Goal: Task Accomplishment & Management: Use online tool/utility

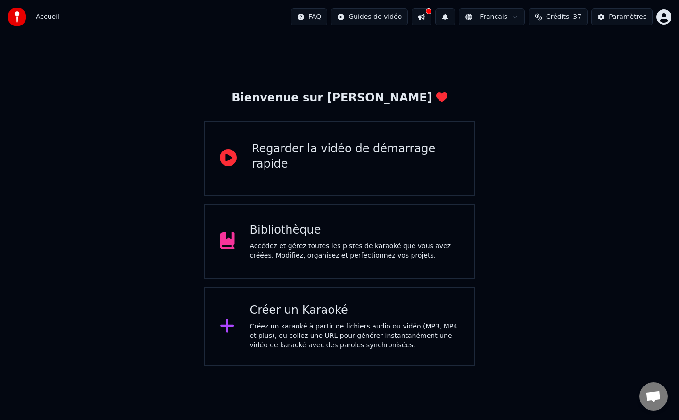
click at [318, 325] on div "Créez un karaoké à partir de fichiers audio ou vidéo (MP3, MP4 et plus), ou col…" at bounding box center [355, 336] width 210 height 28
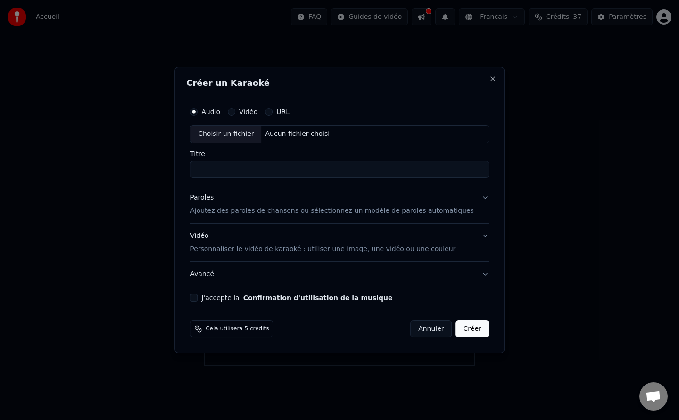
click at [248, 212] on p "Ajoutez des paroles de chansons ou sélectionnez un modèle de paroles automatiqu…" at bounding box center [332, 210] width 284 height 9
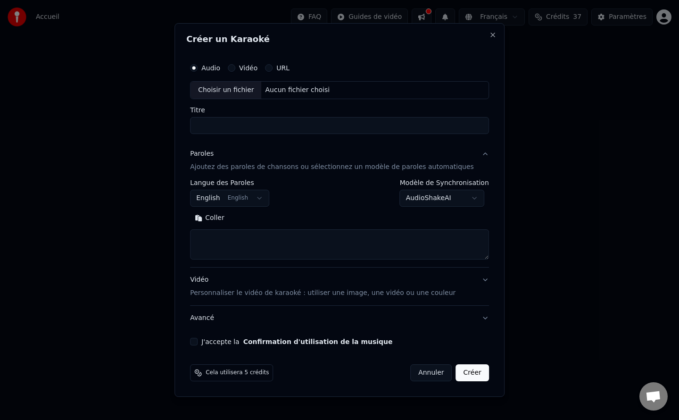
click at [225, 216] on button "Coller" at bounding box center [209, 217] width 39 height 15
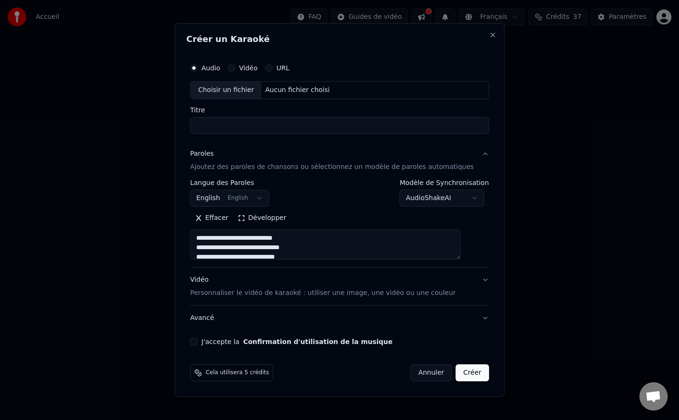
click at [210, 315] on button "Avancé" at bounding box center [339, 318] width 299 height 25
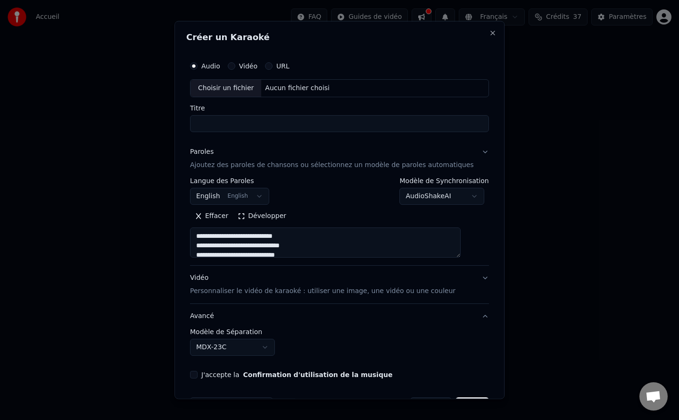
type textarea "**********"
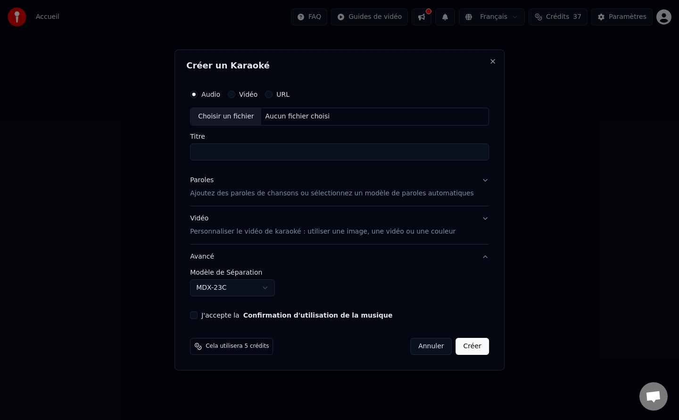
click at [225, 234] on p "Personnaliser le vidéo de karaoké : utiliser une image, une vidéo ou une couleur" at bounding box center [322, 231] width 265 height 9
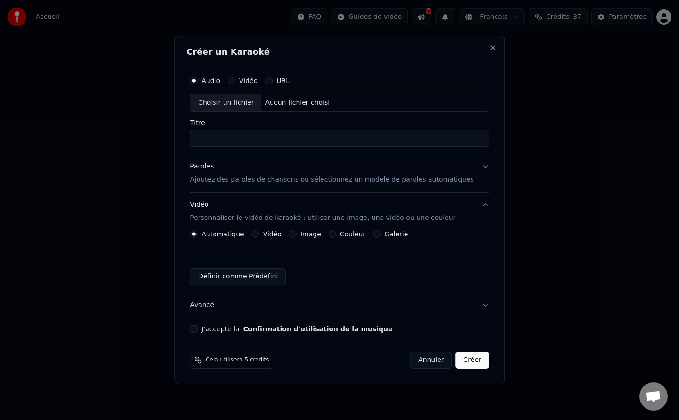
click at [297, 234] on button "Image" at bounding box center [293, 234] width 8 height 8
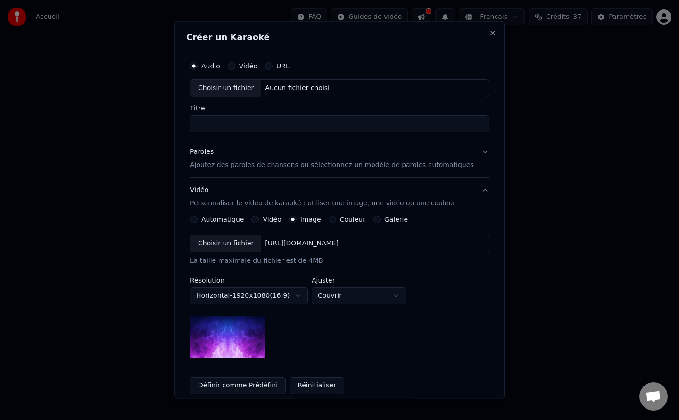
click at [239, 243] on div "Choisir un fichier" at bounding box center [225, 242] width 71 height 17
click at [232, 86] on div "Choisir un fichier" at bounding box center [225, 88] width 71 height 17
type input "**********"
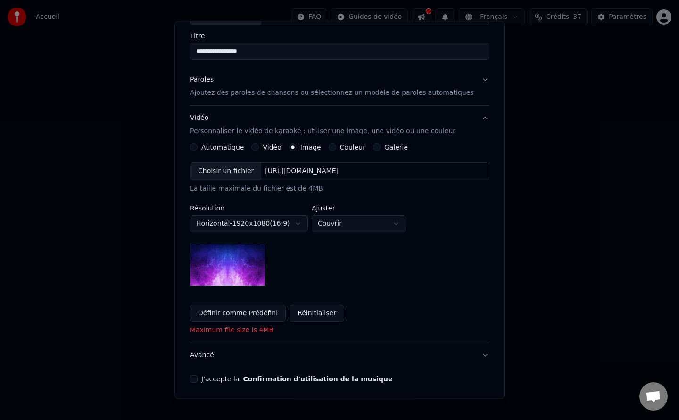
scroll to position [106, 0]
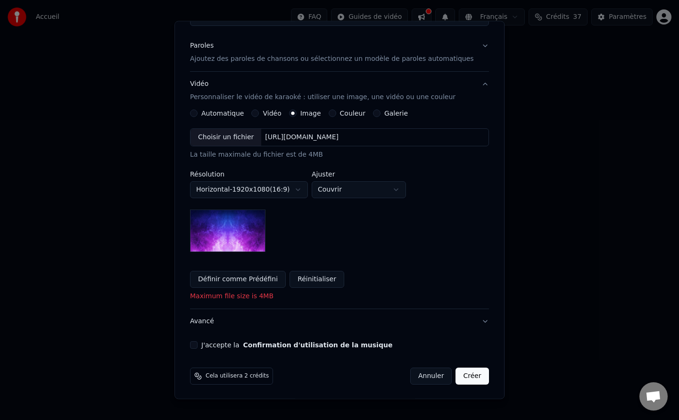
click at [198, 343] on button "J'accepte la Confirmation d'utilisation de la musique" at bounding box center [194, 345] width 8 height 8
click at [463, 378] on button "Créer" at bounding box center [472, 375] width 33 height 17
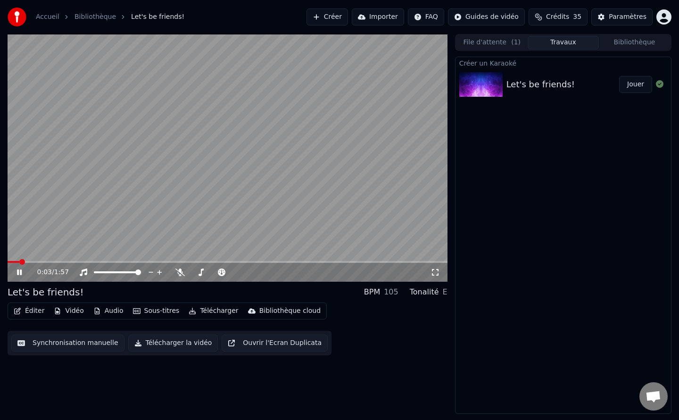
click at [17, 273] on icon at bounding box center [19, 272] width 5 height 6
click at [168, 342] on button "Télécharger la vidéo" at bounding box center [173, 342] width 90 height 17
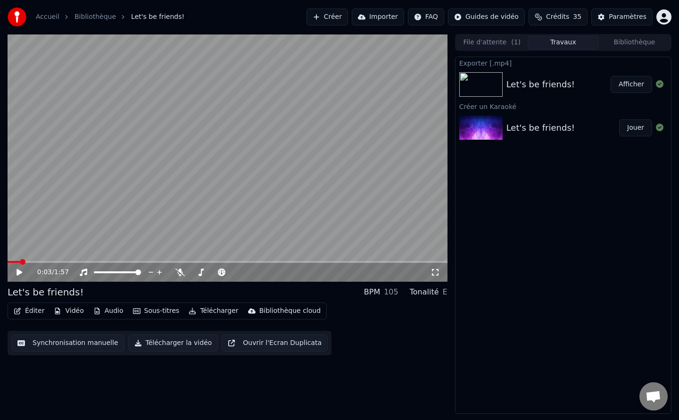
click at [634, 82] on button "Afficher" at bounding box center [631, 84] width 41 height 17
click at [259, 261] on div "0:03 / 1:57" at bounding box center [228, 158] width 440 height 248
click at [259, 261] on span at bounding box center [228, 262] width 440 height 2
click at [281, 263] on div "1:09 / 1:57" at bounding box center [228, 272] width 440 height 19
click at [306, 261] on span at bounding box center [228, 262] width 440 height 2
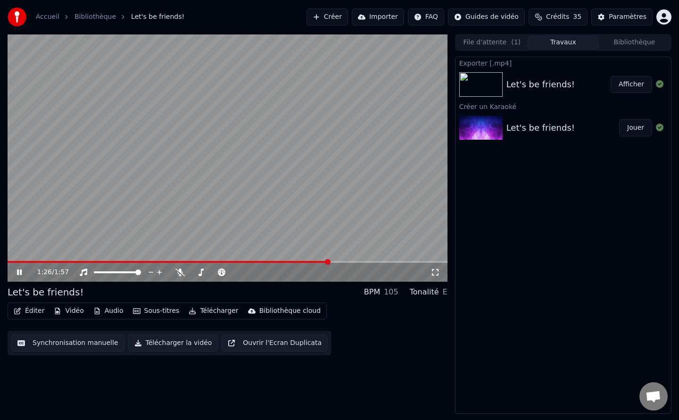
click at [328, 261] on span at bounding box center [228, 262] width 440 height 2
click at [345, 261] on span at bounding box center [228, 262] width 440 height 2
click at [303, 261] on span at bounding box center [155, 262] width 295 height 2
click at [20, 270] on icon at bounding box center [19, 272] width 5 height 6
click at [348, 17] on button "Créer" at bounding box center [326, 16] width 41 height 17
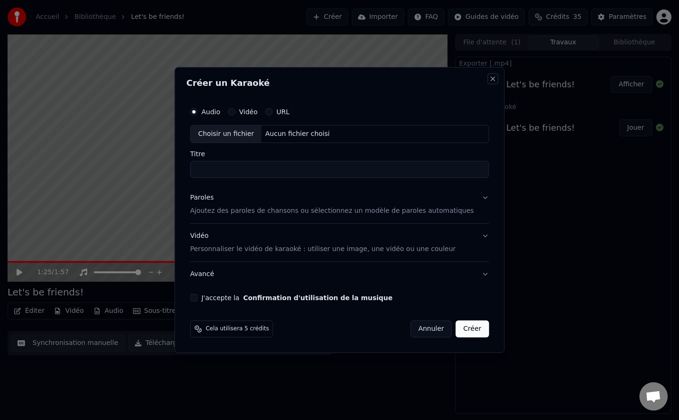
click at [489, 79] on button "Close" at bounding box center [493, 79] width 8 height 8
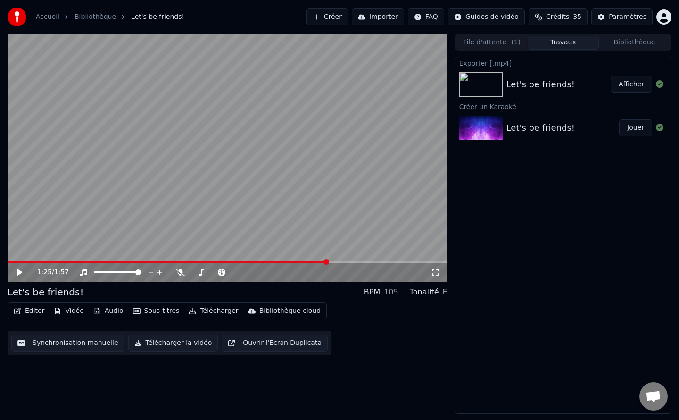
click at [85, 16] on link "Bibliothèque" at bounding box center [94, 16] width 41 height 9
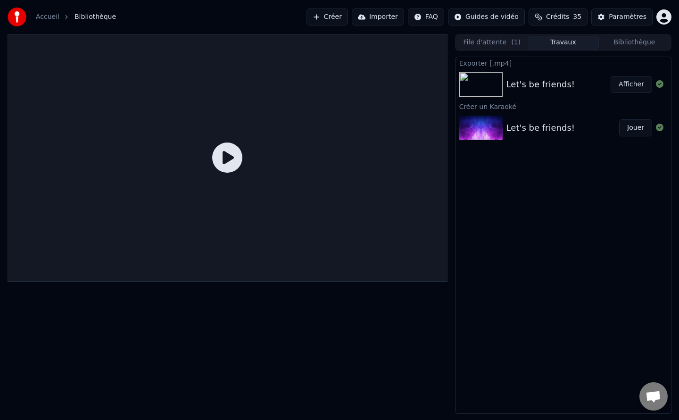
click at [45, 16] on link "Accueil" at bounding box center [48, 16] width 24 height 9
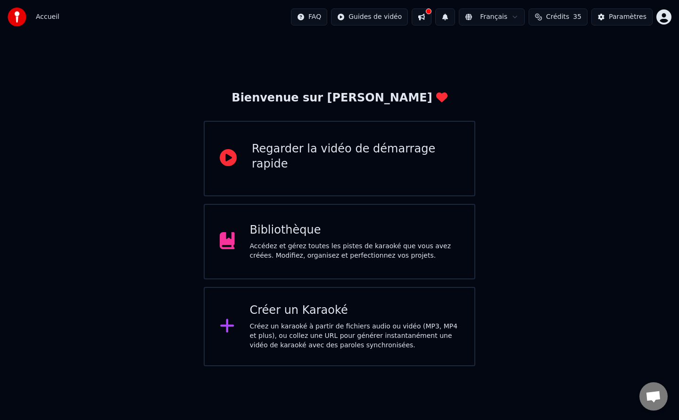
click at [276, 250] on div "Accédez et gérez toutes les pistes de karaoké que vous avez créées. Modifiez, o…" at bounding box center [355, 250] width 210 height 19
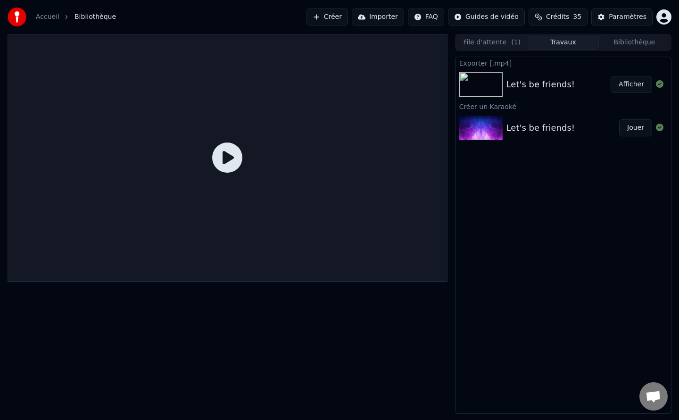
click at [657, 84] on icon at bounding box center [660, 84] width 8 height 8
click at [661, 87] on icon at bounding box center [660, 84] width 8 height 8
click at [500, 39] on button "File d'attente ( 1 )" at bounding box center [491, 43] width 71 height 14
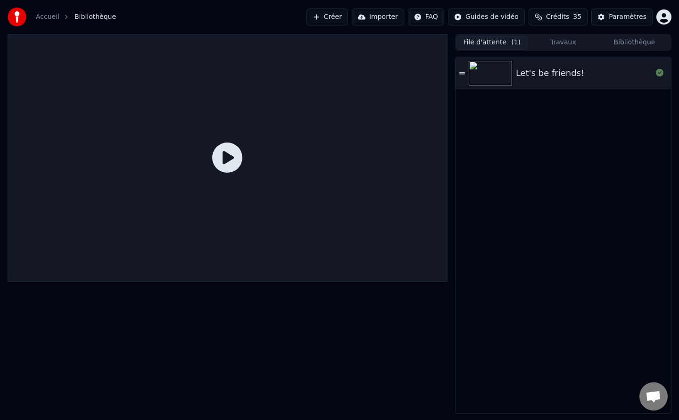
click at [464, 73] on icon at bounding box center [462, 73] width 6 height 7
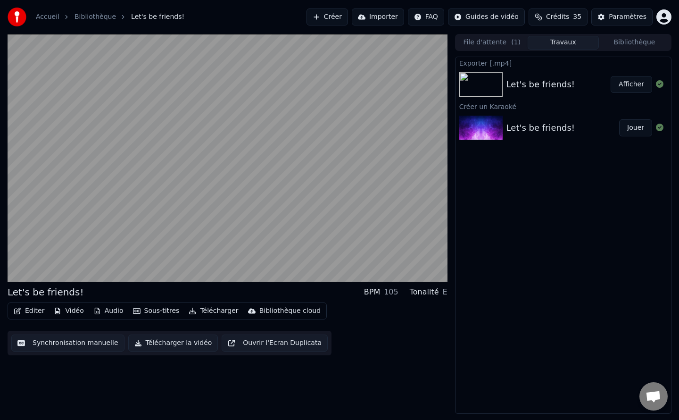
click at [558, 41] on button "Travaux" at bounding box center [563, 43] width 71 height 14
click at [644, 44] on button "Bibliothèque" at bounding box center [634, 43] width 71 height 14
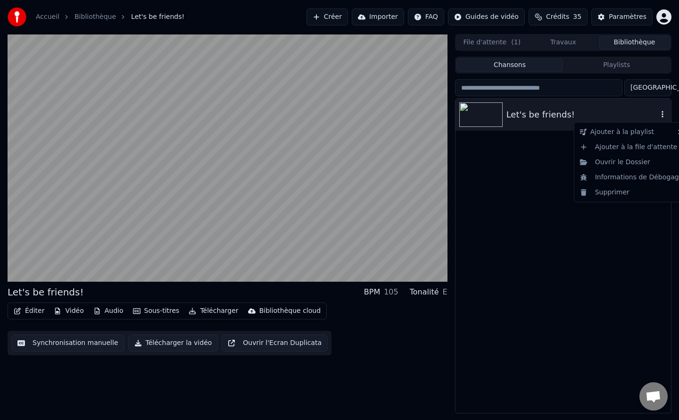
click at [662, 114] on icon "button" at bounding box center [662, 114] width 2 height 7
click at [614, 195] on div "Supprimer" at bounding box center [631, 192] width 111 height 15
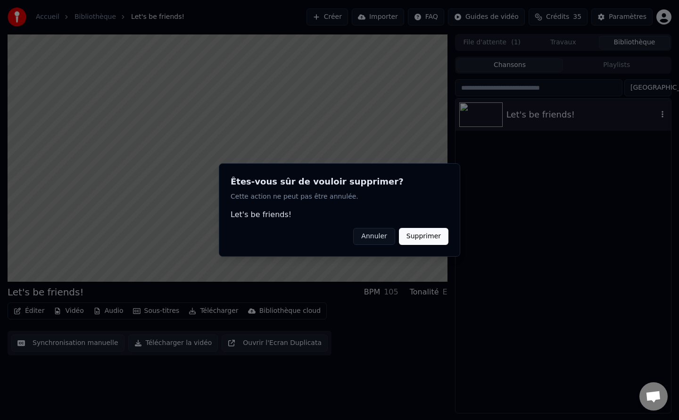
click at [429, 228] on button "Supprimer" at bounding box center [424, 236] width 50 height 17
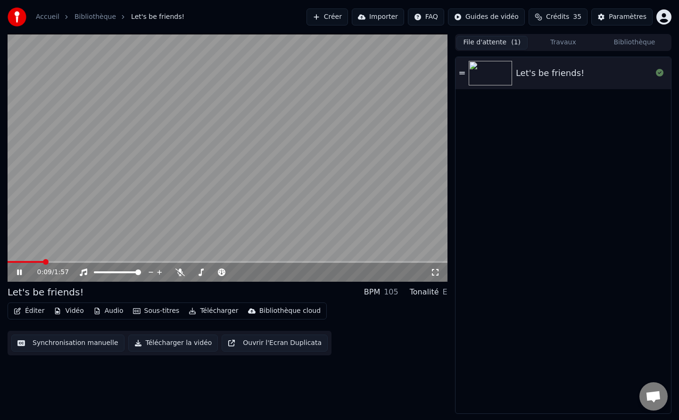
click at [481, 41] on button "File d'attente ( 1 )" at bounding box center [491, 43] width 71 height 14
click at [291, 261] on span at bounding box center [228, 262] width 440 height 2
click at [308, 263] on div "1:17 / 1:57" at bounding box center [228, 272] width 440 height 19
click at [333, 262] on span at bounding box center [228, 262] width 440 height 2
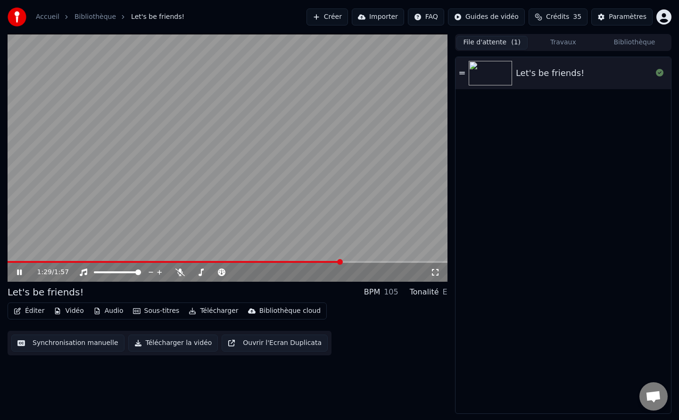
click at [19, 271] on icon at bounding box center [26, 272] width 22 height 8
click at [659, 72] on icon at bounding box center [660, 73] width 8 height 8
click at [462, 70] on icon at bounding box center [462, 73] width 6 height 7
click at [461, 72] on icon at bounding box center [462, 73] width 6 height 2
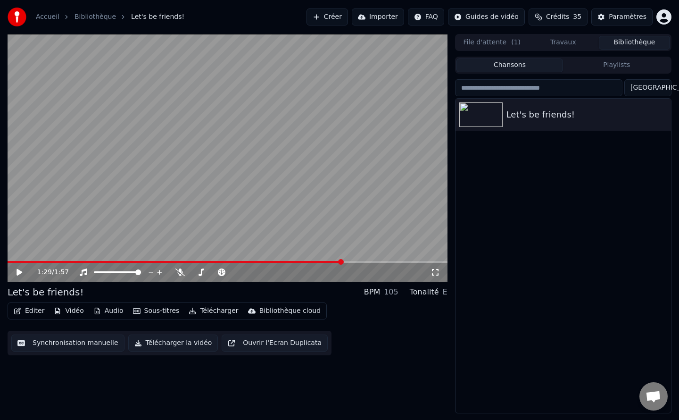
click at [629, 40] on button "Bibliothèque" at bounding box center [634, 43] width 71 height 14
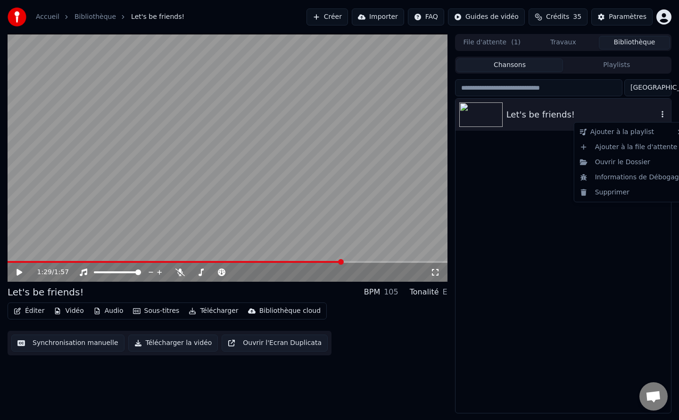
click at [664, 115] on icon "button" at bounding box center [662, 114] width 9 height 8
click at [610, 191] on div "Supprimer" at bounding box center [631, 192] width 111 height 15
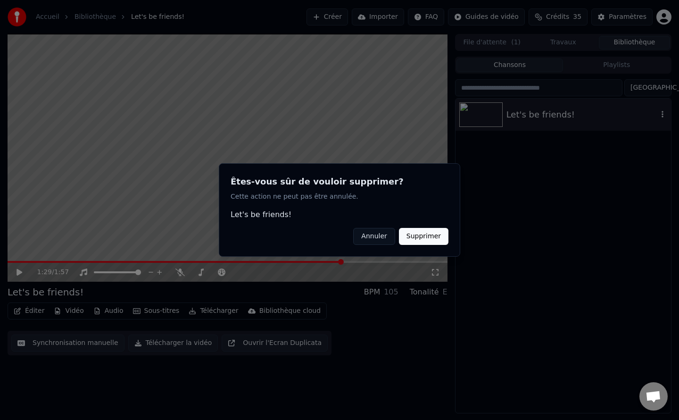
click at [435, 229] on button "Supprimer" at bounding box center [424, 236] width 50 height 17
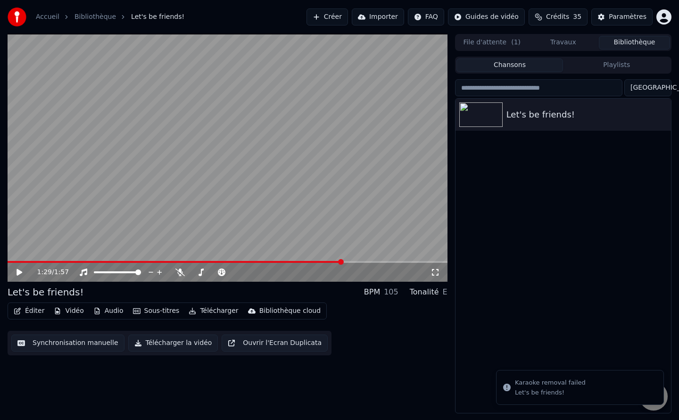
click at [19, 17] on img at bounding box center [17, 17] width 19 height 19
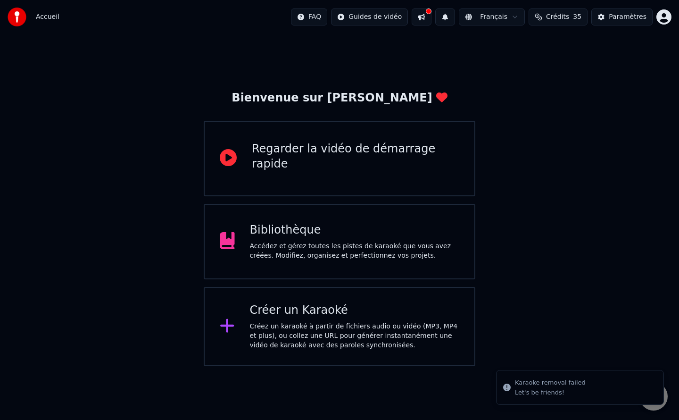
click at [259, 225] on div "Bibliothèque" at bounding box center [355, 230] width 210 height 15
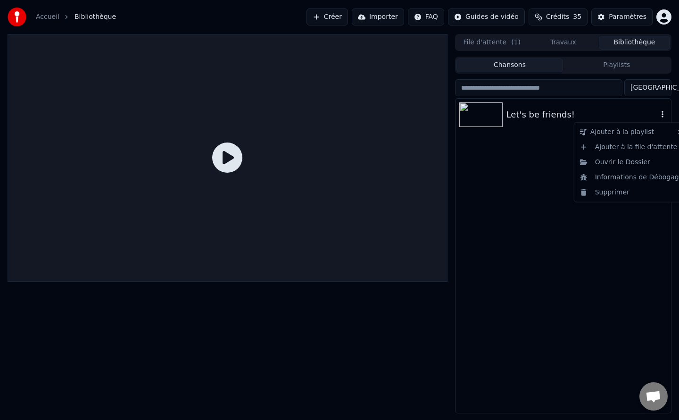
click at [661, 118] on icon "button" at bounding box center [662, 114] width 9 height 8
click at [609, 187] on div "Supprimer" at bounding box center [631, 192] width 111 height 15
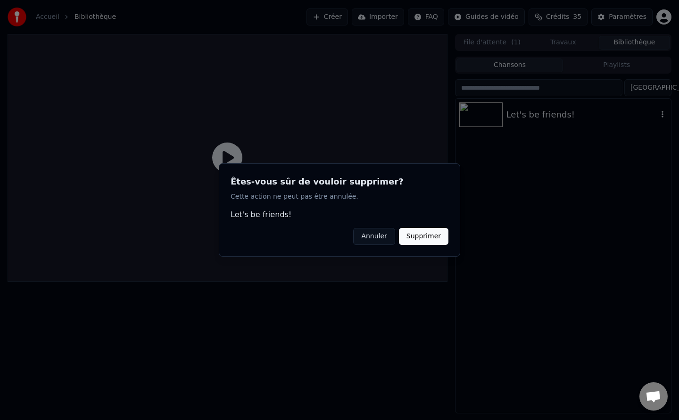
click at [418, 239] on button "Supprimer" at bounding box center [424, 236] width 50 height 17
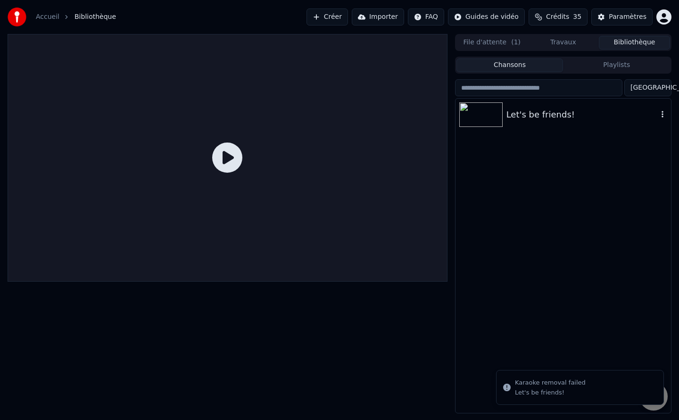
click at [16, 13] on img at bounding box center [17, 17] width 19 height 19
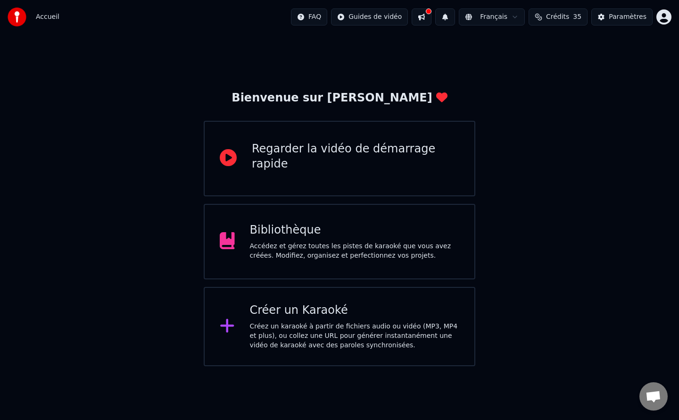
click at [248, 319] on div "Créer un Karaoké Créez un karaoké à partir de fichiers audio ou vidéo (MP3, MP4…" at bounding box center [340, 326] width 272 height 79
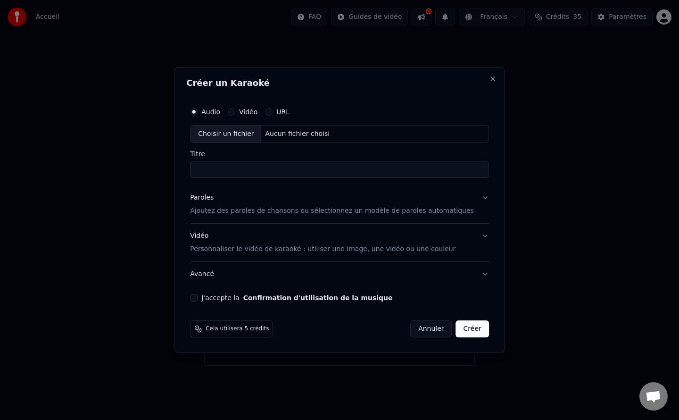
click at [226, 136] on div "Choisir un fichier" at bounding box center [225, 133] width 71 height 17
type input "**********"
drag, startPoint x: 264, startPoint y: 170, endPoint x: 158, endPoint y: 163, distance: 105.3
click at [158, 163] on body "**********" at bounding box center [339, 183] width 679 height 366
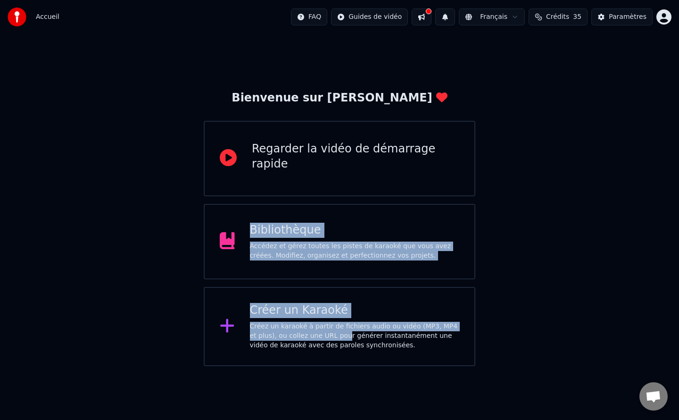
drag, startPoint x: 501, startPoint y: 199, endPoint x: 312, endPoint y: 332, distance: 231.0
click at [312, 332] on div "Créez un karaoké à partir de fichiers audio ou vidéo (MP3, MP4 et plus), ou col…" at bounding box center [355, 336] width 210 height 28
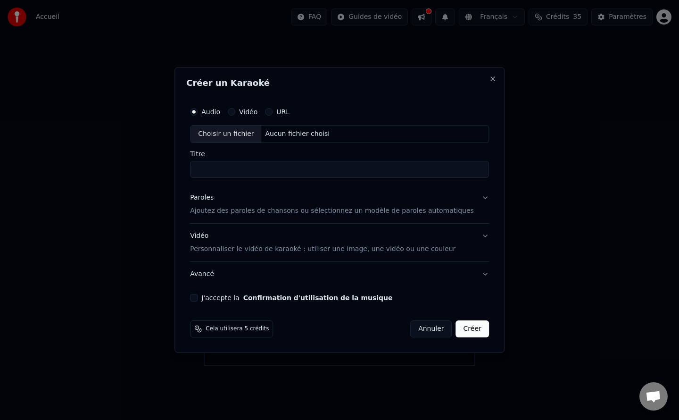
click at [241, 137] on div "Choisir un fichier" at bounding box center [225, 133] width 71 height 17
type input "**********"
click at [292, 214] on p "Ajoutez des paroles de chansons ou sélectionnez un modèle de paroles automatiqu…" at bounding box center [332, 210] width 284 height 9
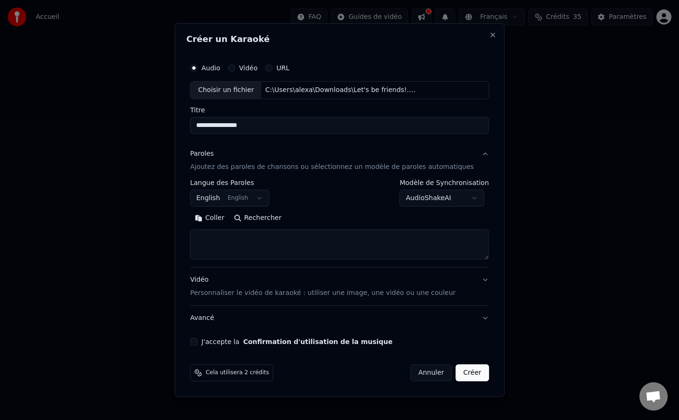
click at [229, 219] on button "Coller" at bounding box center [209, 217] width 39 height 15
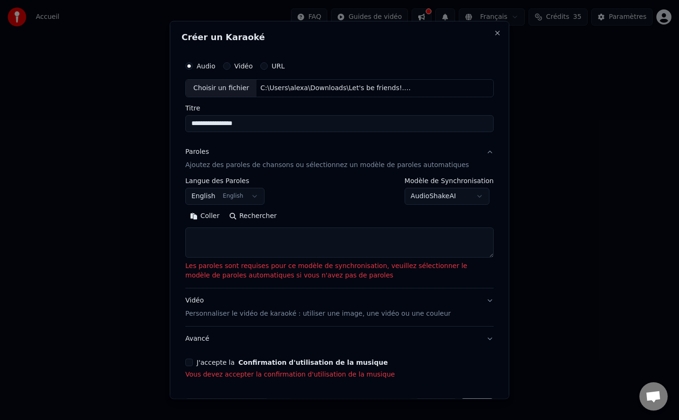
click at [209, 217] on button "Coller" at bounding box center [204, 215] width 39 height 15
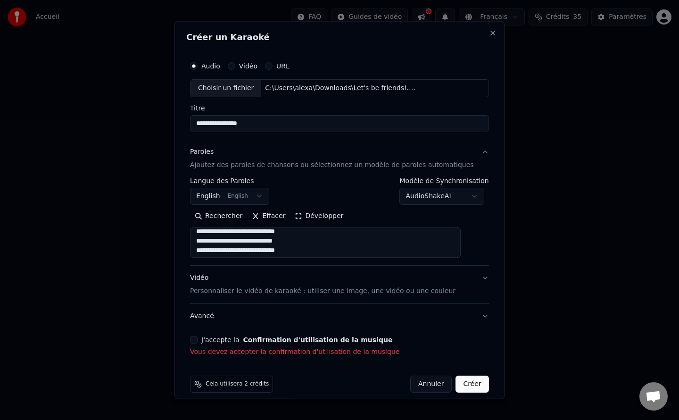
scroll to position [373, 0]
click at [198, 336] on button "J'accepte la Confirmation d'utilisation de la musique" at bounding box center [194, 339] width 8 height 8
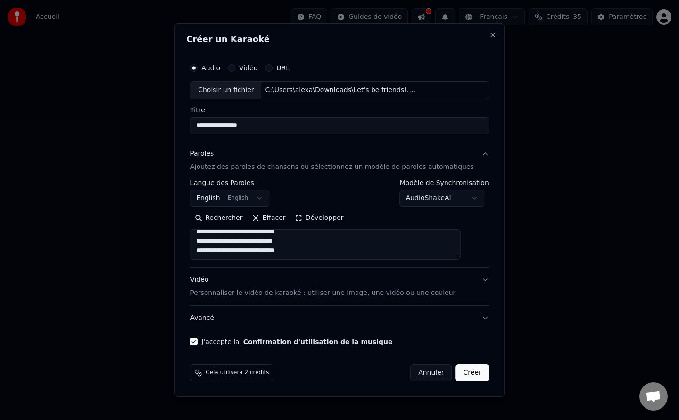
click at [307, 298] on button "Vidéo Personnaliser le vidéo de karaoké : utiliser une image, une vidéo ou une …" at bounding box center [339, 286] width 299 height 38
type textarea "**********"
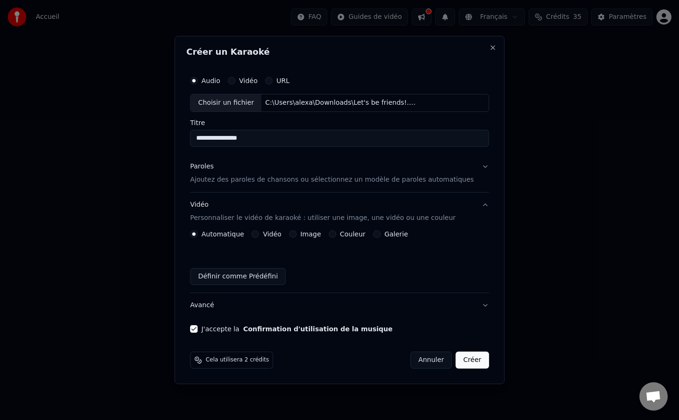
click at [297, 236] on button "Image" at bounding box center [293, 234] width 8 height 8
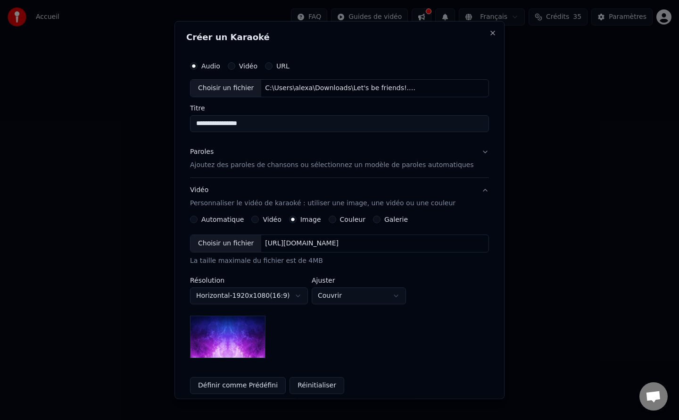
click at [251, 246] on div "Choisir un fichier" at bounding box center [225, 242] width 71 height 17
click at [241, 242] on div "Choisir un fichier" at bounding box center [225, 242] width 71 height 17
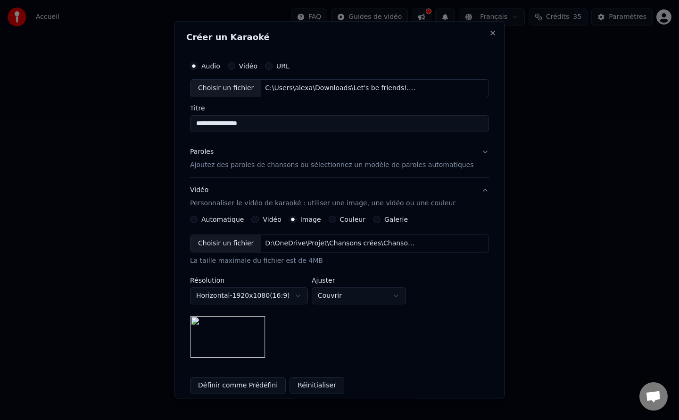
click at [388, 348] on div "**********" at bounding box center [339, 296] width 299 height 124
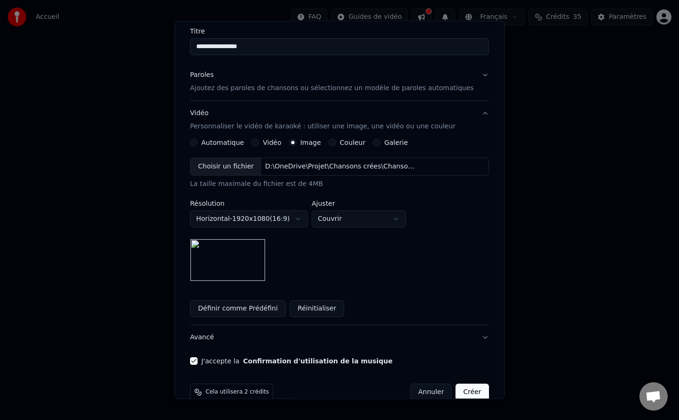
scroll to position [92, 0]
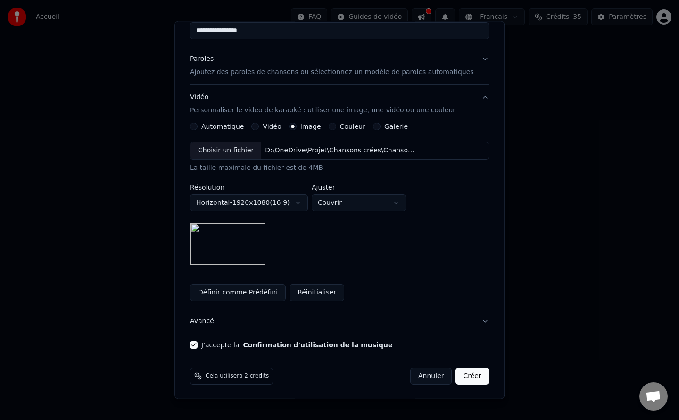
click at [219, 319] on button "Avancé" at bounding box center [339, 321] width 299 height 25
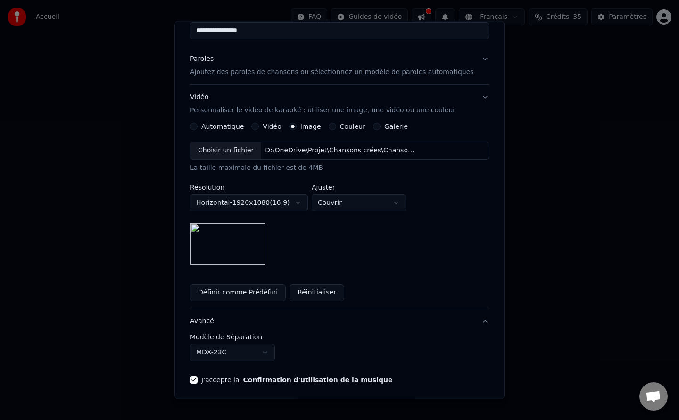
scroll to position [0, 0]
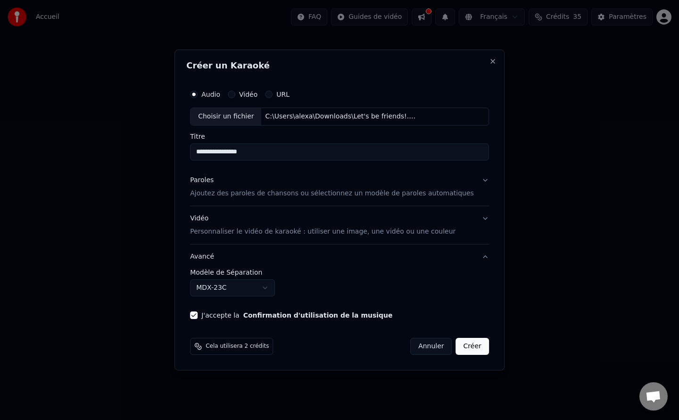
click at [456, 347] on button "Créer" at bounding box center [472, 346] width 33 height 17
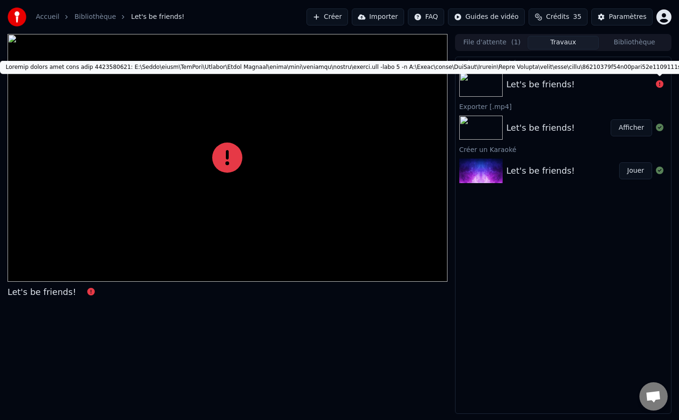
click at [661, 83] on icon at bounding box center [660, 84] width 8 height 8
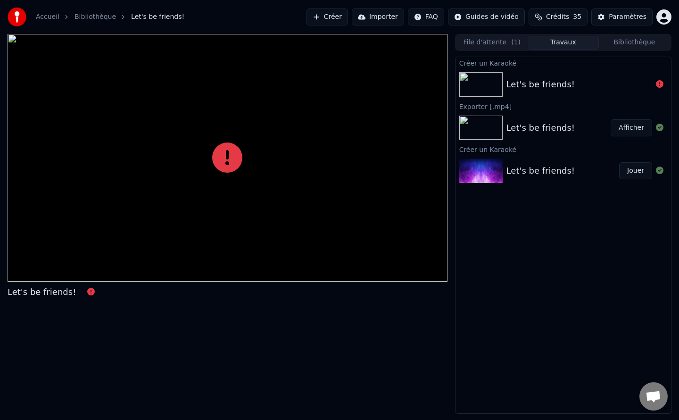
click at [552, 74] on div "Let's be friends!" at bounding box center [562, 84] width 215 height 32
click at [538, 83] on div "Let's be friends!" at bounding box center [540, 84] width 68 height 13
click at [49, 17] on link "Accueil" at bounding box center [48, 16] width 24 height 9
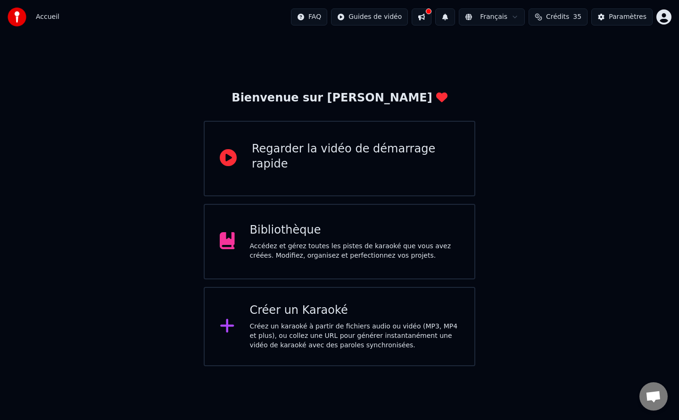
click at [271, 323] on div "Créez un karaoké à partir de fichiers audio ou vidéo (MP3, MP4 et plus), ou col…" at bounding box center [355, 336] width 210 height 28
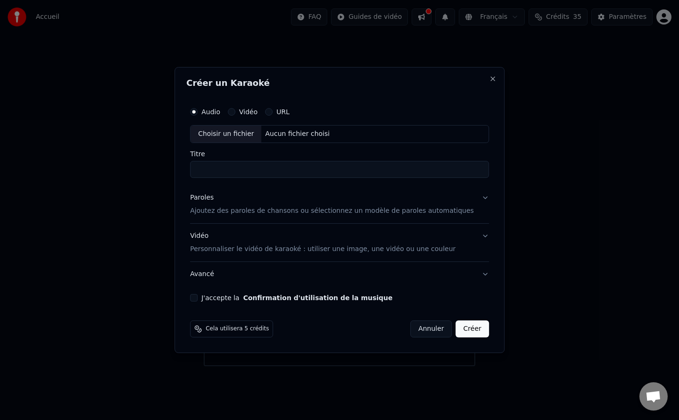
click at [249, 135] on div "Choisir un fichier" at bounding box center [225, 133] width 71 height 17
type input "**********"
drag, startPoint x: 265, startPoint y: 167, endPoint x: 166, endPoint y: 162, distance: 99.1
click at [166, 162] on body "**********" at bounding box center [339, 183] width 679 height 366
click at [469, 198] on button "Paroles Ajoutez des paroles de chansons ou sélectionnez un modèle de paroles au…" at bounding box center [339, 204] width 299 height 38
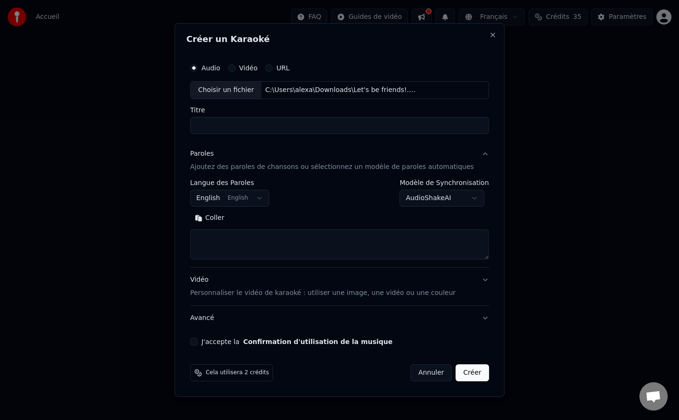
click at [222, 219] on button "Coller" at bounding box center [209, 217] width 39 height 15
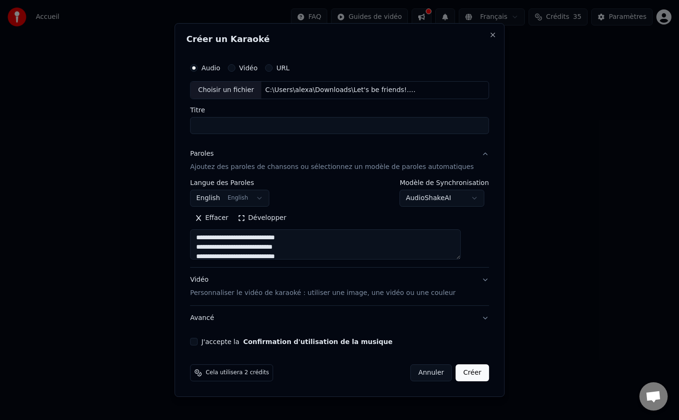
scroll to position [373, 0]
click at [223, 292] on p "Personnaliser le vidéo de karaoké : utiliser une image, une vidéo ou une couleur" at bounding box center [322, 292] width 265 height 9
type textarea "**********"
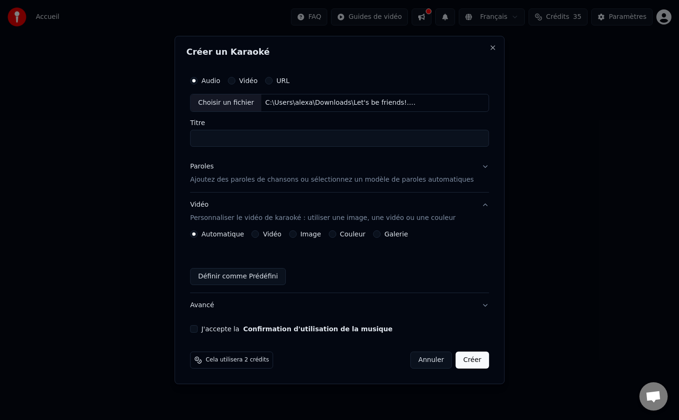
click at [307, 232] on div "Image" at bounding box center [305, 234] width 32 height 8
click at [297, 234] on button "Image" at bounding box center [293, 234] width 8 height 8
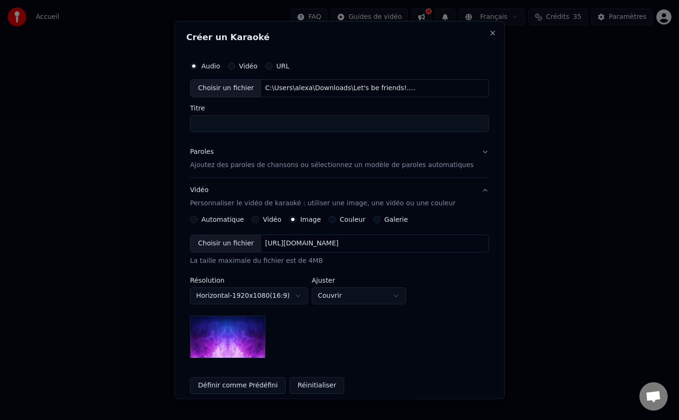
click at [235, 245] on div "Choisir un fichier" at bounding box center [225, 242] width 71 height 17
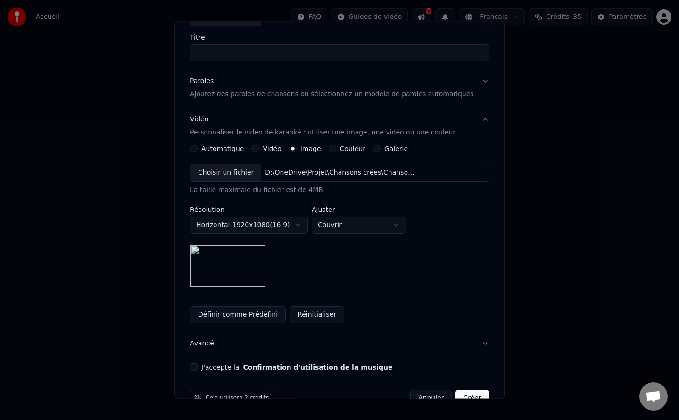
scroll to position [92, 0]
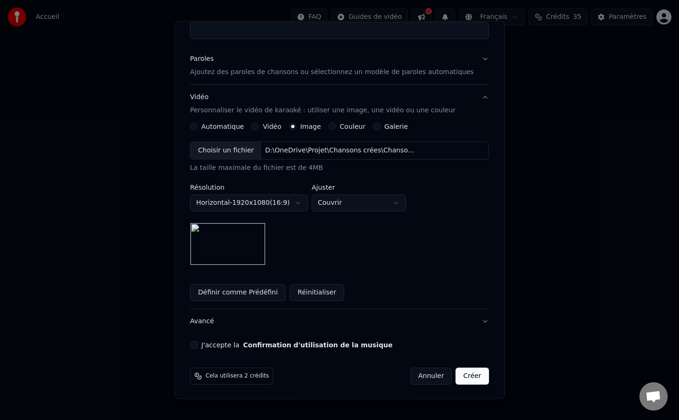
click at [198, 344] on button "J'accepte la Confirmation d'utilisation de la musique" at bounding box center [194, 345] width 8 height 8
click at [461, 377] on button "Créer" at bounding box center [472, 375] width 33 height 17
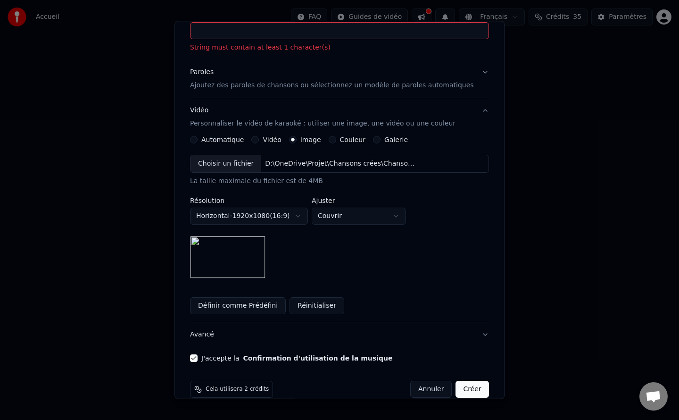
click at [295, 32] on input "Titre" at bounding box center [339, 30] width 299 height 17
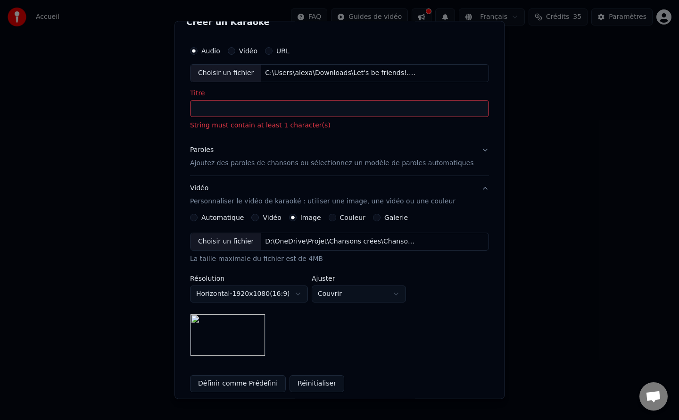
scroll to position [0, 0]
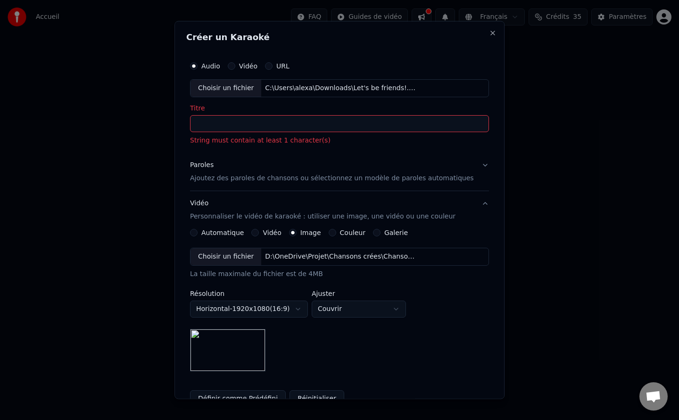
click at [329, 123] on input "Titre" at bounding box center [339, 123] width 299 height 17
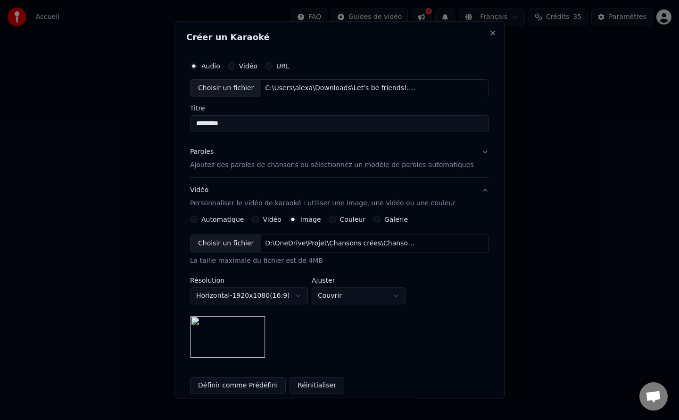
type input "*********"
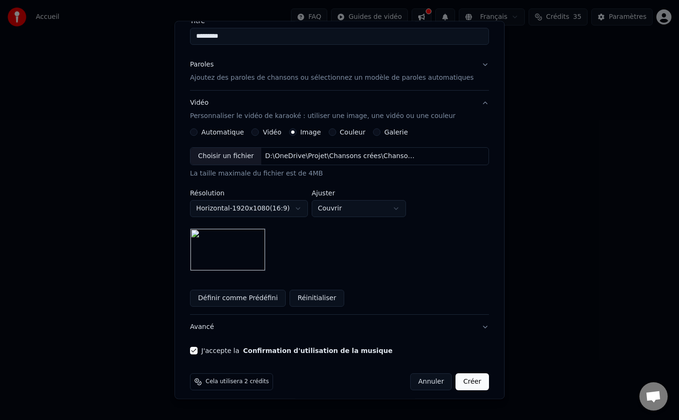
scroll to position [92, 0]
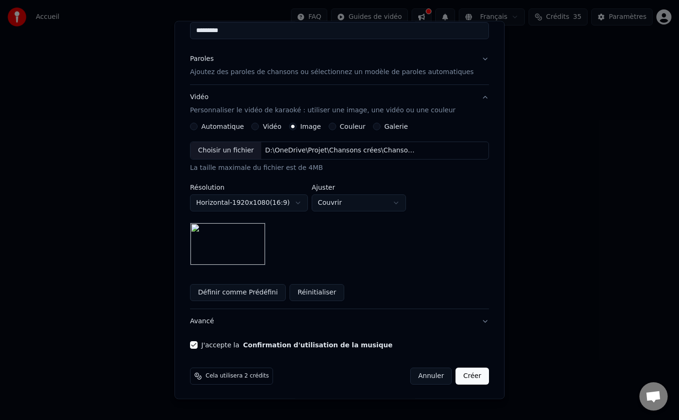
click at [456, 379] on button "Créer" at bounding box center [472, 375] width 33 height 17
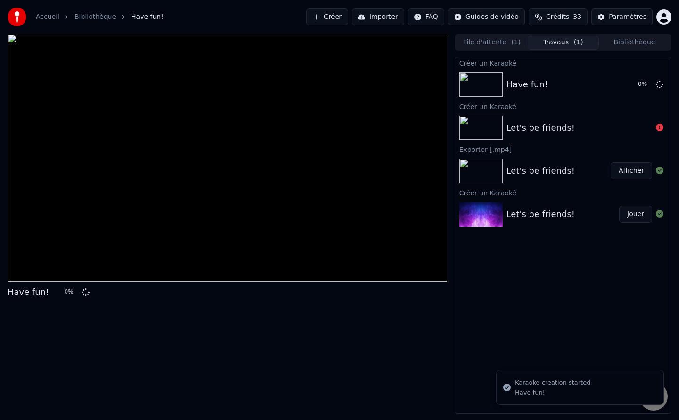
click at [527, 124] on div "Let's be friends!" at bounding box center [540, 127] width 68 height 13
click at [504, 128] on div at bounding box center [482, 128] width 47 height 25
click at [656, 402] on span "Ouvrir le chat" at bounding box center [653, 396] width 16 height 13
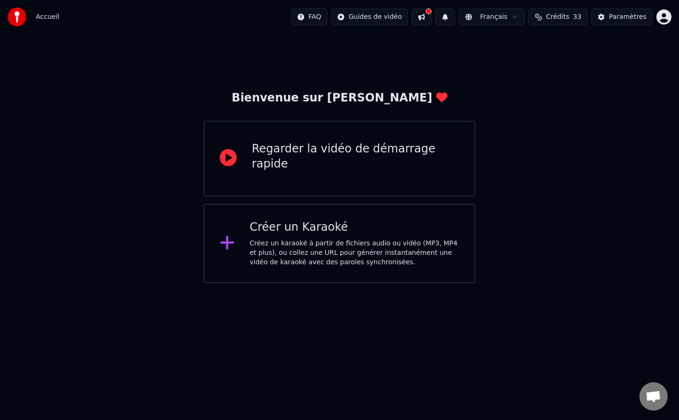
click at [310, 238] on div "Créer un Karaoké Créez un karaoké à partir de fichiers audio ou vidéo (MP3, MP4…" at bounding box center [355, 243] width 210 height 47
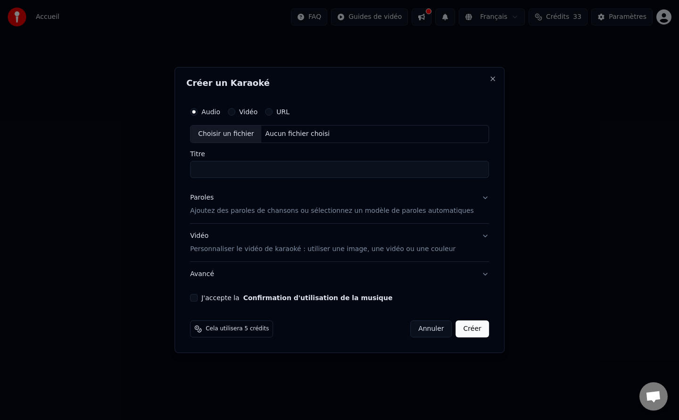
click at [247, 136] on div "Choisir un fichier" at bounding box center [225, 133] width 71 height 17
click at [244, 171] on input "**********" at bounding box center [339, 169] width 299 height 17
drag, startPoint x: 270, startPoint y: 170, endPoint x: 148, endPoint y: 170, distance: 122.1
click at [148, 170] on body "**********" at bounding box center [339, 141] width 679 height 283
type input "*********"
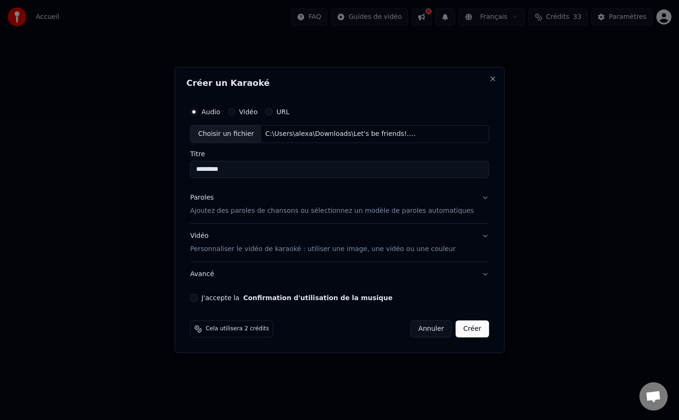
click at [297, 208] on p "Ajoutez des paroles de chansons ou sélectionnez un modèle de paroles automatiqu…" at bounding box center [332, 210] width 284 height 9
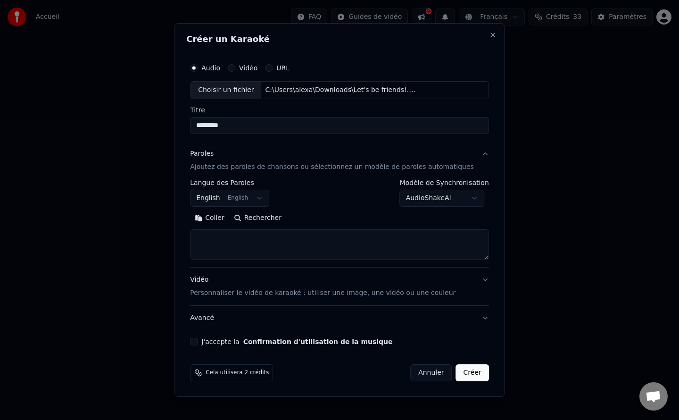
click at [222, 219] on button "Coller" at bounding box center [209, 217] width 39 height 15
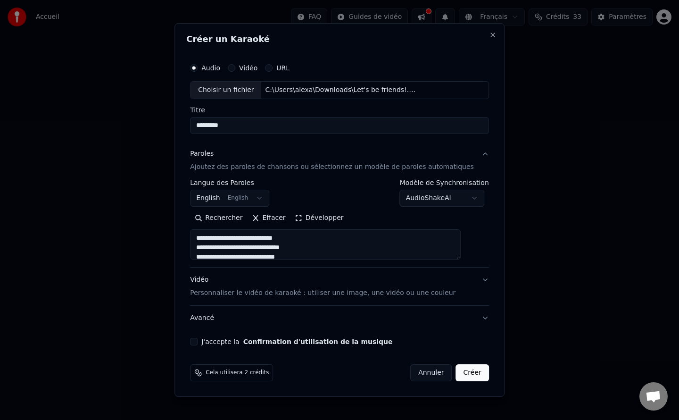
click at [273, 295] on p "Personnaliser le vidéo de karaoké : utiliser une image, une vidéo ou une couleur" at bounding box center [322, 292] width 265 height 9
type textarea "**********"
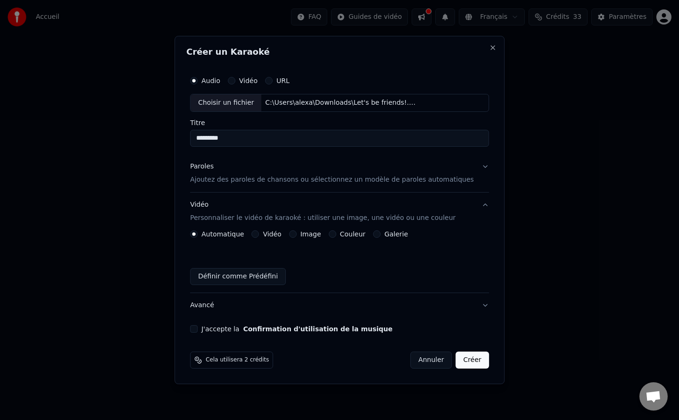
click at [297, 232] on button "Image" at bounding box center [293, 234] width 8 height 8
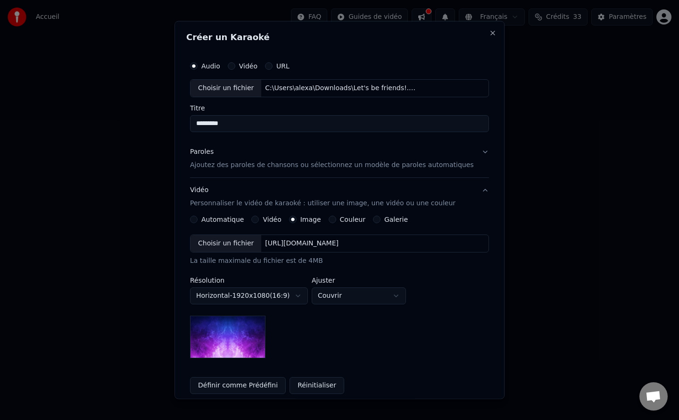
click at [246, 242] on div "Choisir un fichier" at bounding box center [225, 242] width 71 height 17
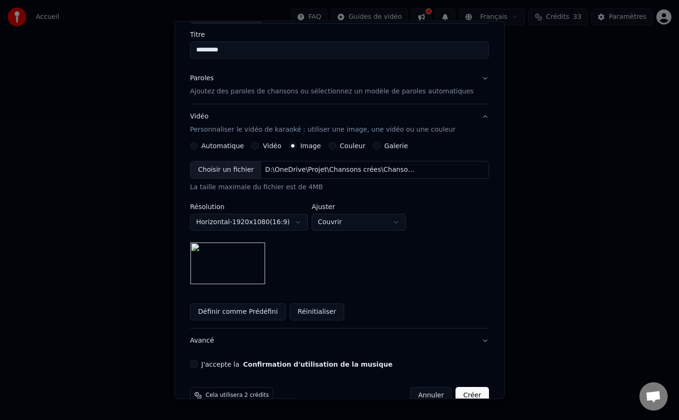
scroll to position [92, 0]
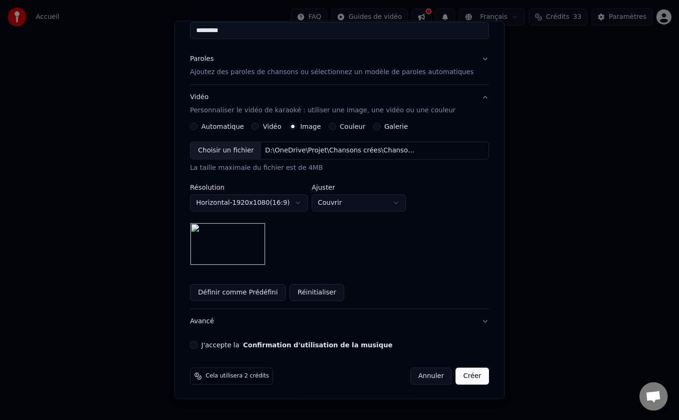
click at [198, 343] on button "J'accepte la Confirmation d'utilisation de la musique" at bounding box center [194, 345] width 8 height 8
click at [459, 376] on button "Créer" at bounding box center [472, 375] width 33 height 17
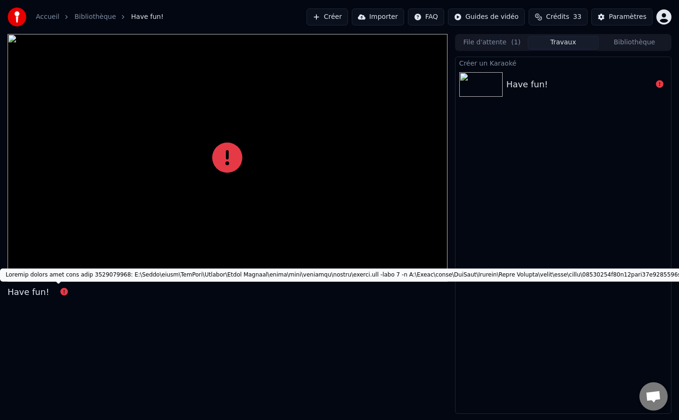
click at [60, 291] on icon at bounding box center [64, 292] width 8 height 8
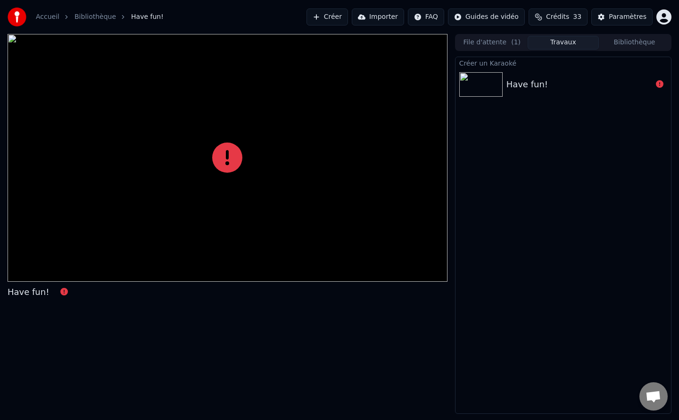
click at [60, 291] on icon at bounding box center [64, 292] width 8 height 8
click at [60, 290] on icon at bounding box center [64, 292] width 8 height 8
click at [655, 82] on div at bounding box center [659, 84] width 15 height 11
click at [536, 76] on div "Have fun!" at bounding box center [562, 84] width 215 height 32
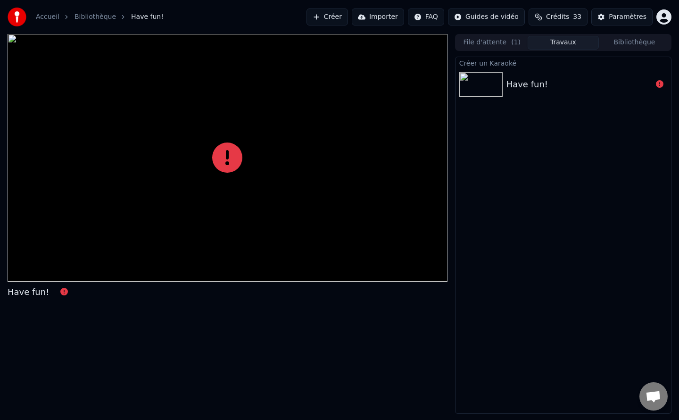
click at [536, 76] on div "Have fun!" at bounding box center [562, 84] width 215 height 32
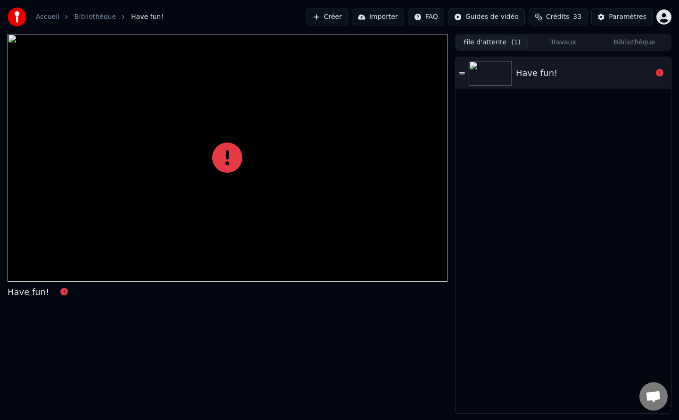
click at [507, 37] on button "File d'attente ( 1 )" at bounding box center [491, 43] width 71 height 14
click at [497, 64] on img at bounding box center [490, 73] width 43 height 25
click at [463, 74] on icon at bounding box center [462, 73] width 6 height 7
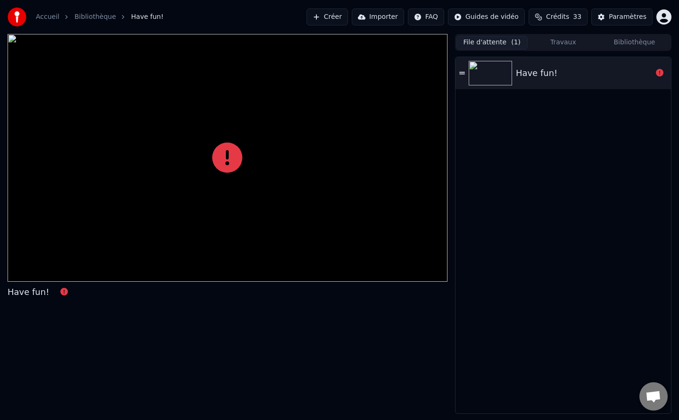
click at [463, 74] on icon at bounding box center [462, 73] width 6 height 7
click at [645, 43] on button "Bibliothèque" at bounding box center [634, 43] width 71 height 14
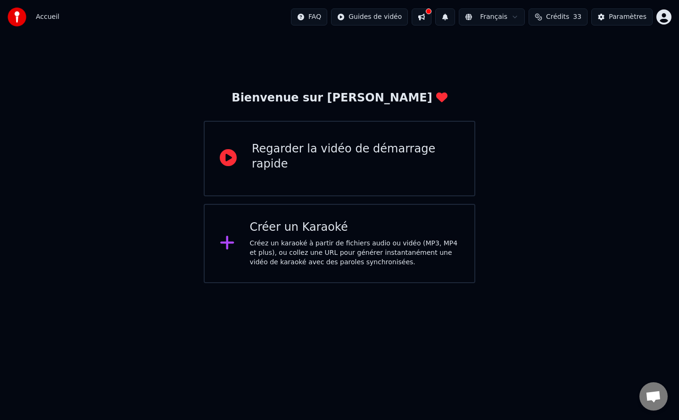
click at [365, 241] on div "Créez un karaoké à partir de fichiers audio ou vidéo (MP3, MP4 et plus), ou col…" at bounding box center [355, 253] width 210 height 28
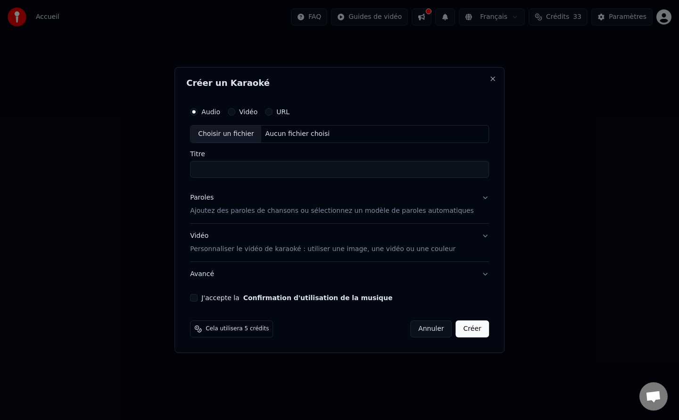
click at [247, 134] on div "Choisir un fichier" at bounding box center [225, 133] width 71 height 17
type input "**********"
drag, startPoint x: 272, startPoint y: 169, endPoint x: 171, endPoint y: 167, distance: 100.4
click at [171, 167] on body "**********" at bounding box center [339, 141] width 679 height 283
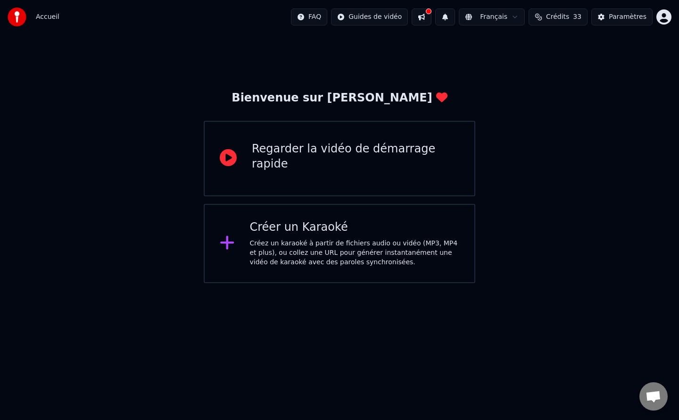
click at [84, 188] on div "Bienvenue sur Youka Regarder la vidéo de démarrage rapide Créer un Karaoké Crée…" at bounding box center [339, 158] width 679 height 249
click at [286, 252] on div "Créez un karaoké à partir de fichiers audio ou vidéo (MP3, MP4 et plus), ou col…" at bounding box center [355, 253] width 210 height 28
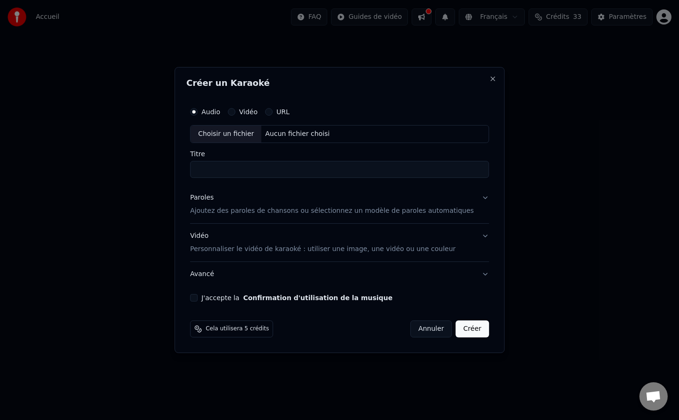
click at [233, 135] on div "Choisir un fichier" at bounding box center [225, 133] width 71 height 17
click at [260, 174] on input "**********" at bounding box center [339, 169] width 299 height 17
drag, startPoint x: 260, startPoint y: 174, endPoint x: 193, endPoint y: 171, distance: 67.0
click at [193, 171] on div "**********" at bounding box center [339, 210] width 330 height 286
type input "*"
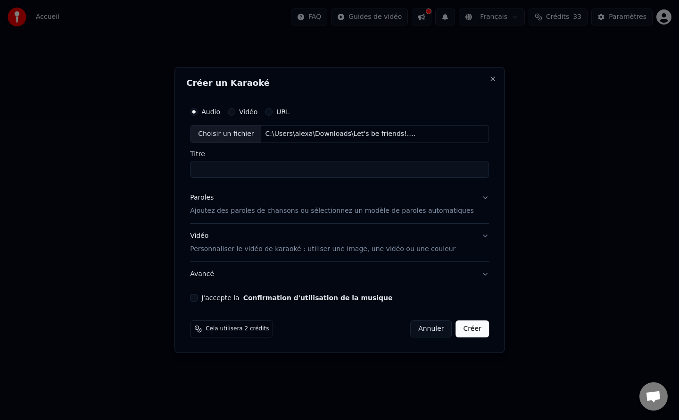
type input "*"
type input "**********"
click at [440, 205] on div "Paroles Ajoutez des paroles de chansons ou sélectionnez un modèle de paroles au…" at bounding box center [332, 204] width 284 height 23
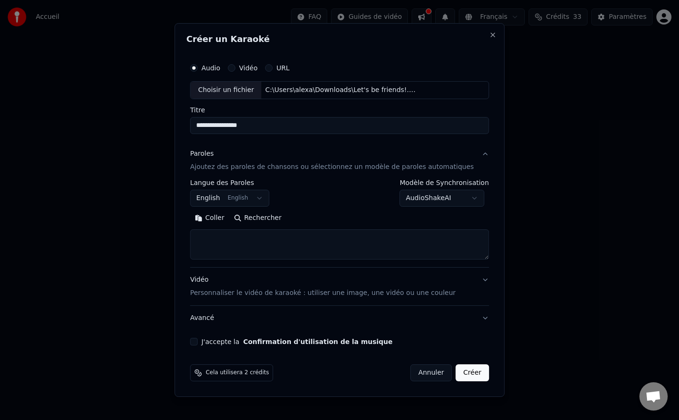
click at [229, 220] on button "Coller" at bounding box center [209, 217] width 39 height 15
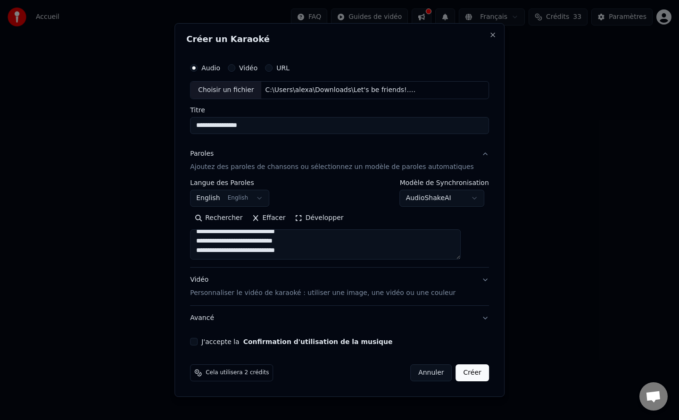
click at [230, 293] on p "Personnaliser le vidéo de karaoké : utiliser une image, une vidéo ou une couleur" at bounding box center [322, 292] width 265 height 9
type textarea "**********"
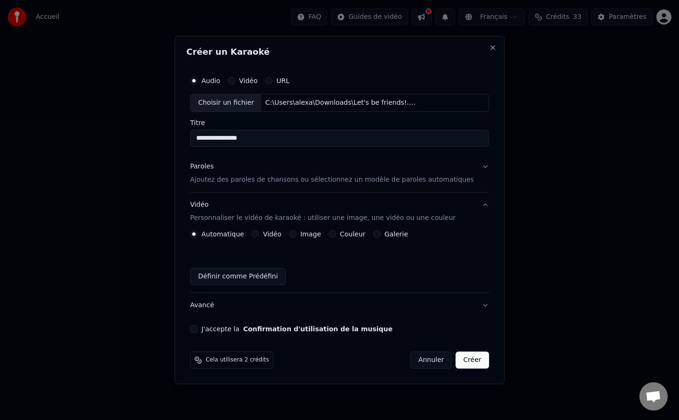
click at [297, 234] on button "Image" at bounding box center [293, 234] width 8 height 8
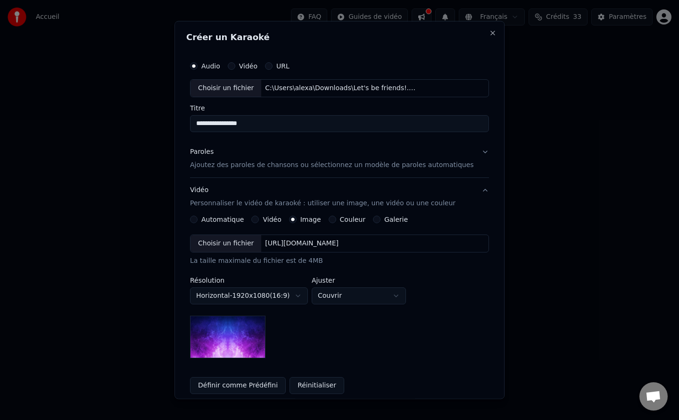
click at [244, 239] on div "Choisir un fichier" at bounding box center [225, 242] width 71 height 17
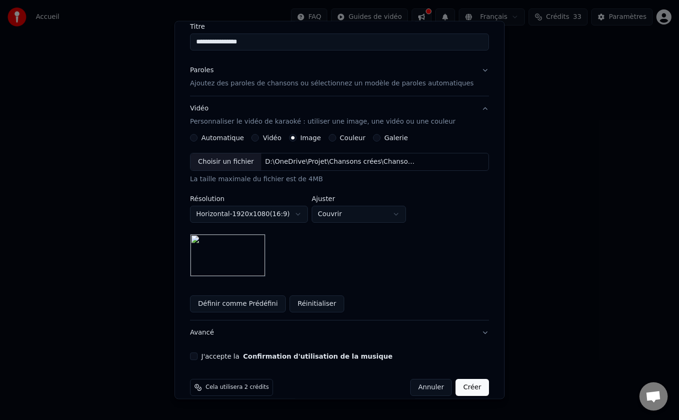
scroll to position [92, 0]
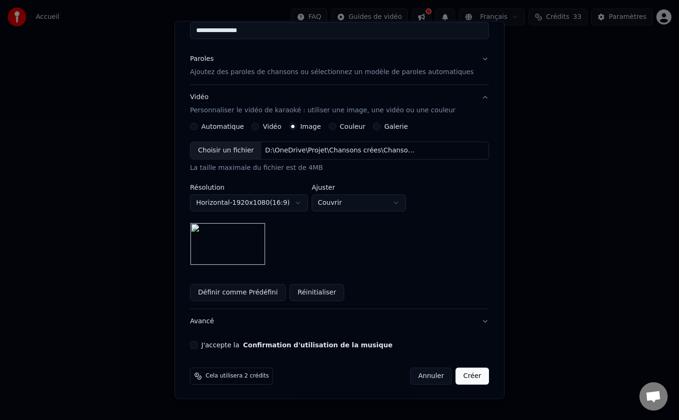
click at [198, 345] on button "J'accepte la Confirmation d'utilisation de la musique" at bounding box center [194, 345] width 8 height 8
click at [456, 371] on button "Créer" at bounding box center [472, 375] width 33 height 17
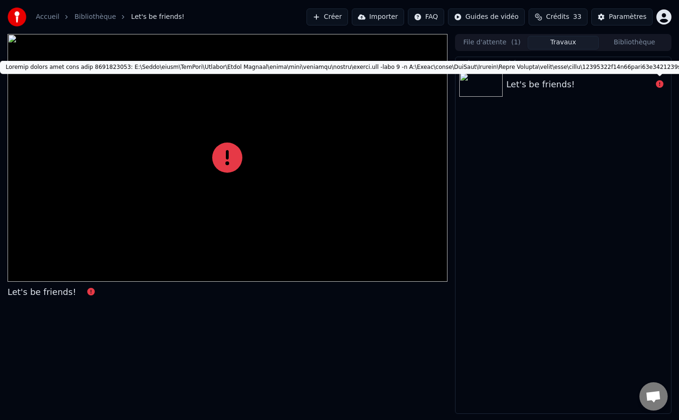
click at [661, 83] on icon at bounding box center [660, 84] width 8 height 8
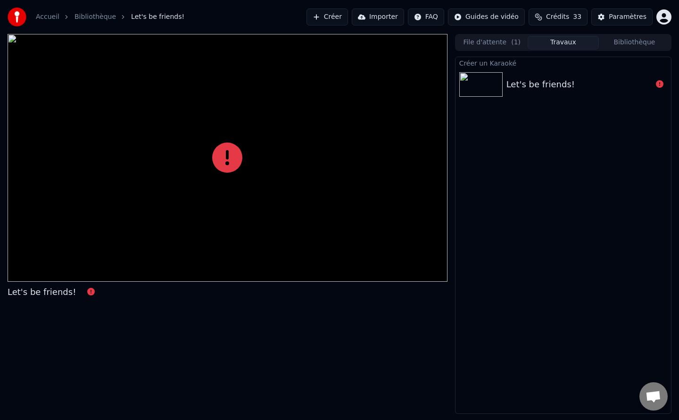
click at [539, 84] on div "Let's be friends!" at bounding box center [540, 84] width 68 height 13
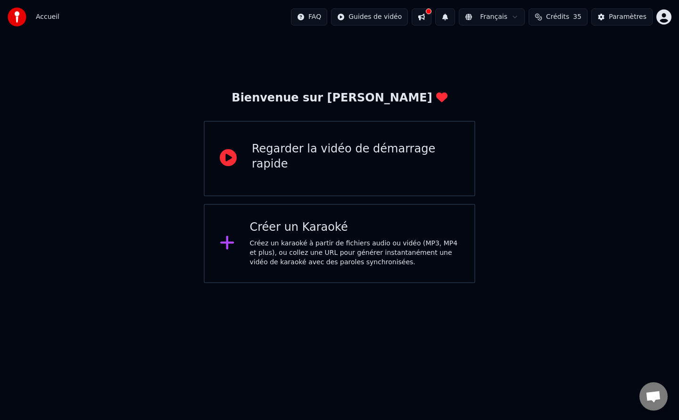
click at [431, 13] on button at bounding box center [422, 16] width 20 height 17
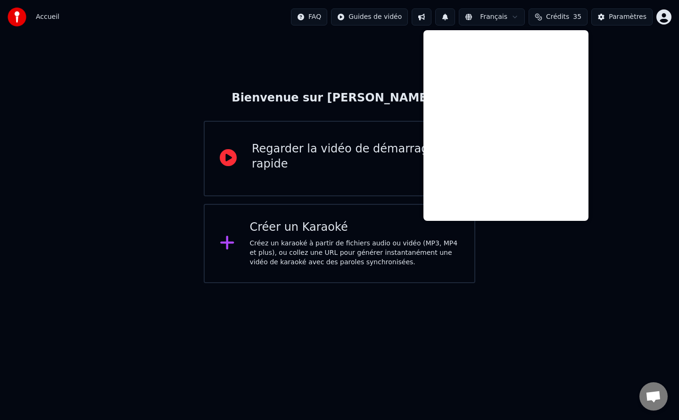
click at [290, 233] on div "Créer un Karaoké" at bounding box center [355, 227] width 210 height 15
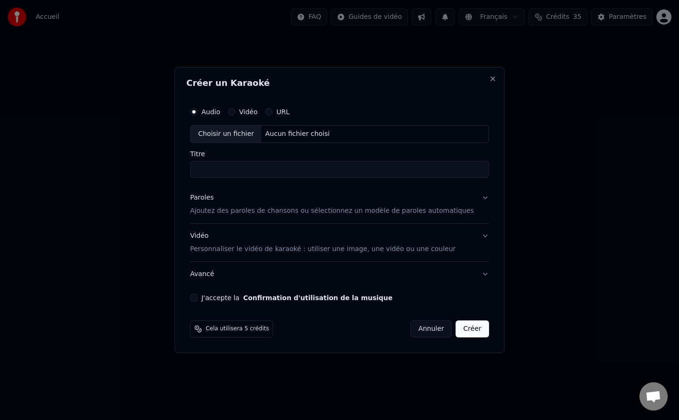
click at [249, 132] on div "Choisir un fichier" at bounding box center [225, 133] width 71 height 17
type input "**********"
click at [293, 210] on p "Ajoutez des paroles de chansons ou sélectionnez un modèle de paroles automatiqu…" at bounding box center [332, 210] width 284 height 9
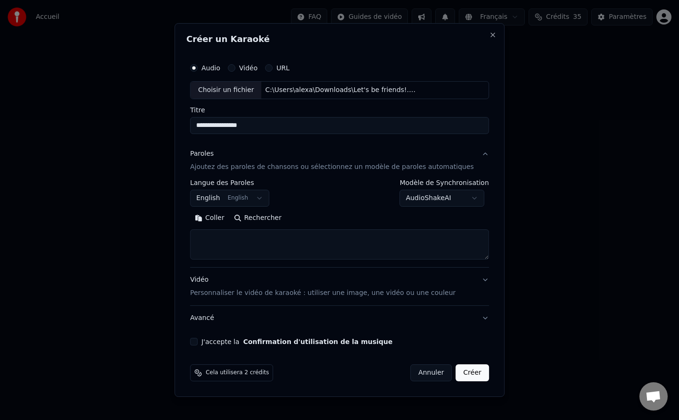
click at [220, 220] on button "Coller" at bounding box center [209, 217] width 39 height 15
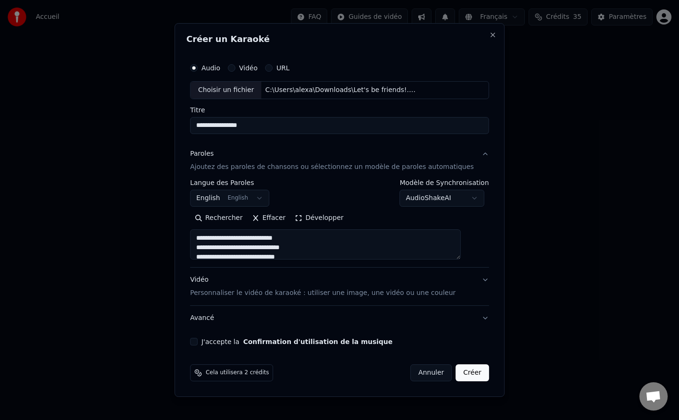
click at [254, 295] on p "Personnaliser le vidéo de karaoké : utiliser une image, une vidéo ou une couleur" at bounding box center [322, 292] width 265 height 9
type textarea "**********"
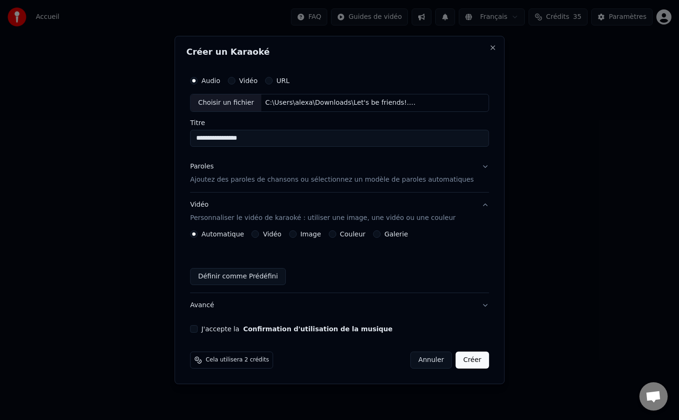
click at [297, 235] on button "Image" at bounding box center [293, 234] width 8 height 8
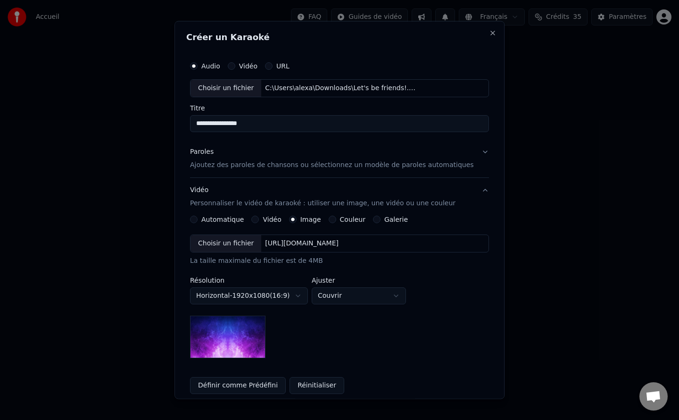
click at [240, 240] on div "Choisir un fichier" at bounding box center [225, 242] width 71 height 17
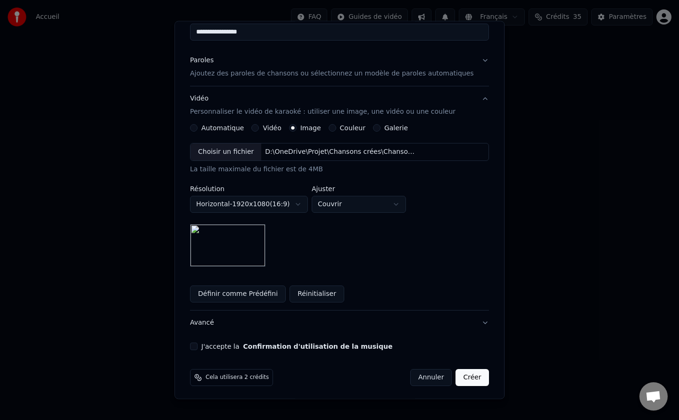
scroll to position [92, 0]
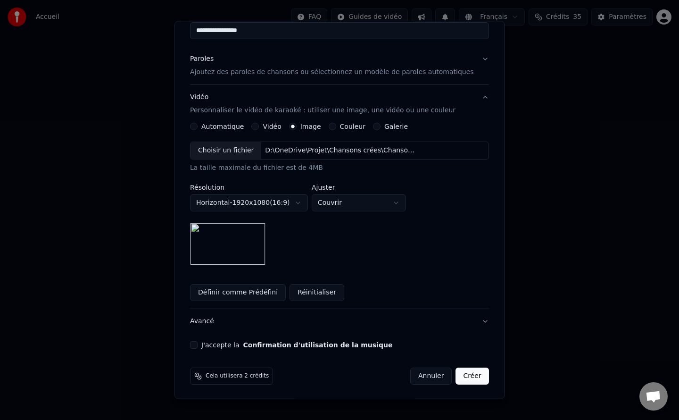
click at [198, 344] on button "J'accepte la Confirmation d'utilisation de la musique" at bounding box center [194, 345] width 8 height 8
click at [458, 373] on button "Créer" at bounding box center [472, 375] width 33 height 17
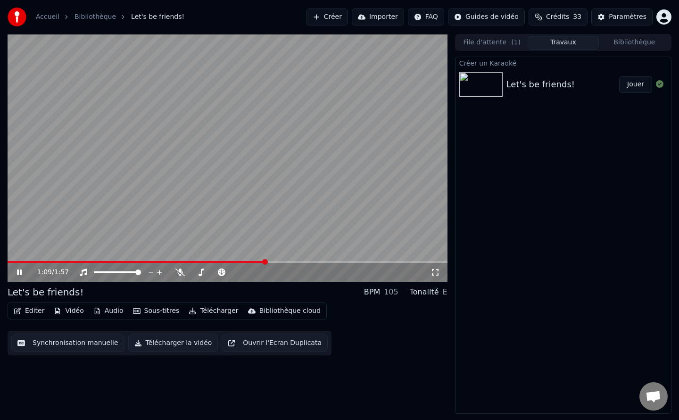
click at [267, 261] on span at bounding box center [228, 262] width 440 height 2
click at [312, 261] on span at bounding box center [228, 262] width 440 height 2
click at [20, 272] on icon at bounding box center [19, 272] width 5 height 6
click at [171, 341] on button "Télécharger la vidéo" at bounding box center [173, 342] width 90 height 17
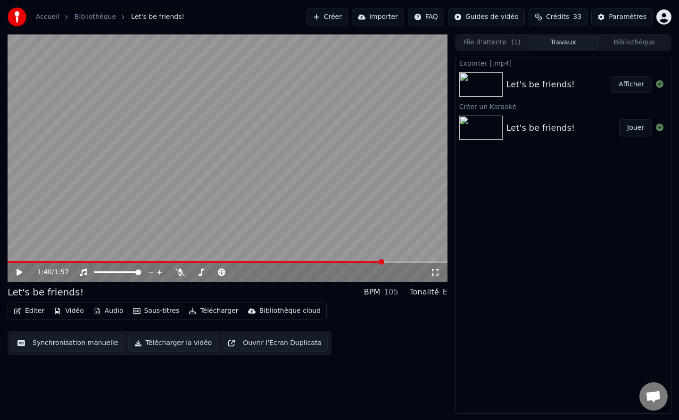
click at [629, 85] on button "Afficher" at bounding box center [631, 84] width 41 height 17
